Goal: Task Accomplishment & Management: Complete application form

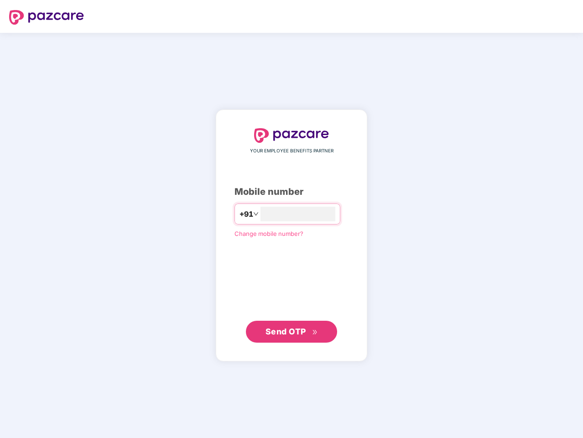
click at [292, 219] on input "number" at bounding box center [298, 214] width 75 height 15
click at [47, 17] on img at bounding box center [46, 17] width 75 height 15
click at [240, 214] on span "+91" at bounding box center [247, 214] width 14 height 11
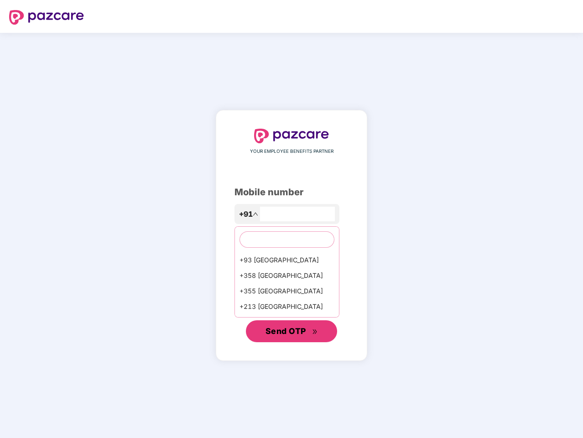
click at [292, 332] on span "Send OTP" at bounding box center [286, 331] width 41 height 10
